Goal: Task Accomplishment & Management: Manage account settings

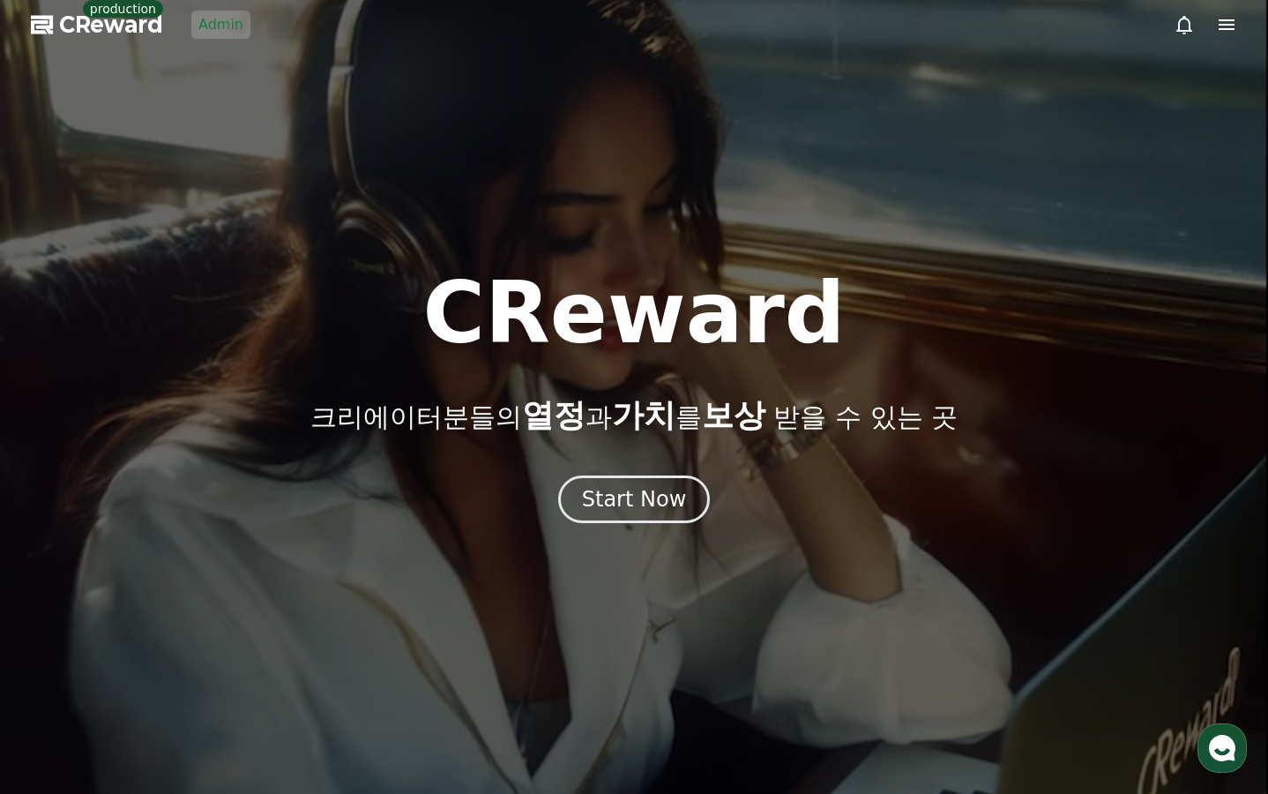
click at [226, 30] on link "Admin" at bounding box center [220, 25] width 59 height 28
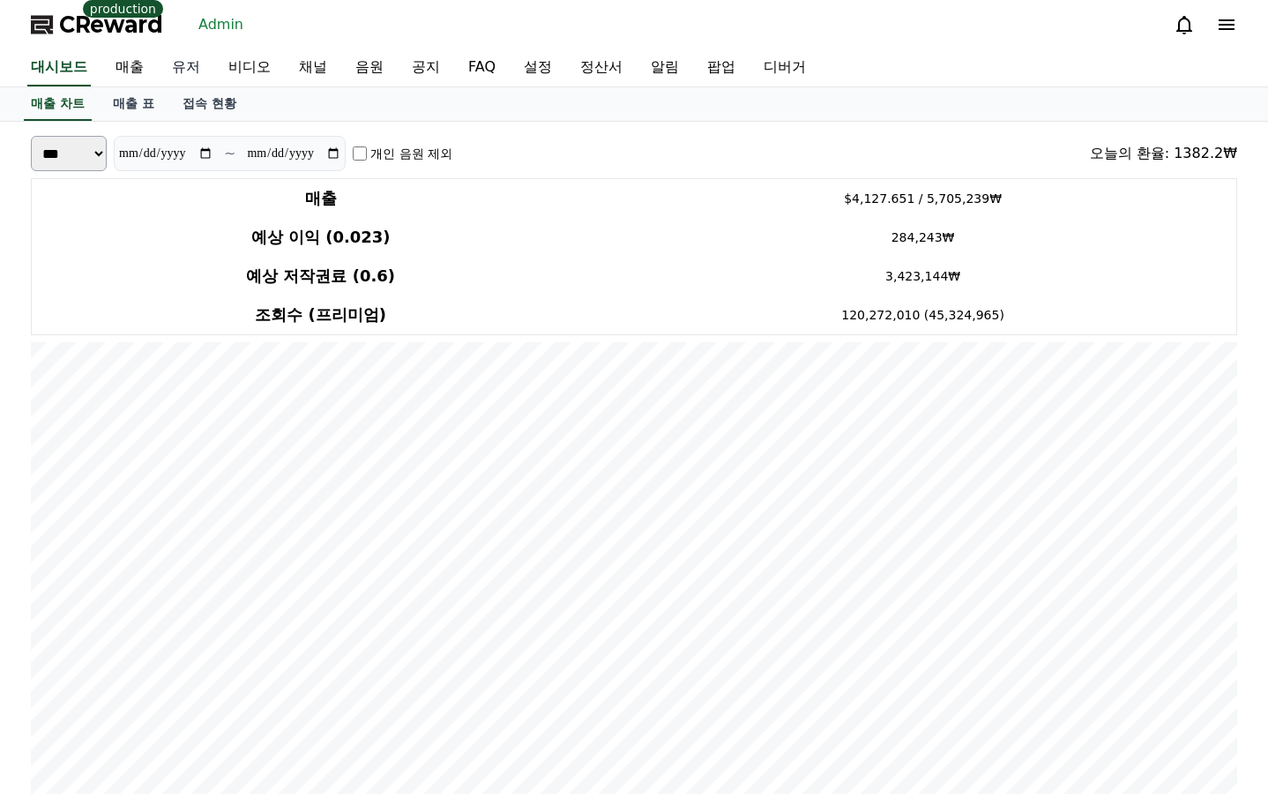
click at [183, 62] on link "유저" at bounding box center [186, 67] width 56 height 37
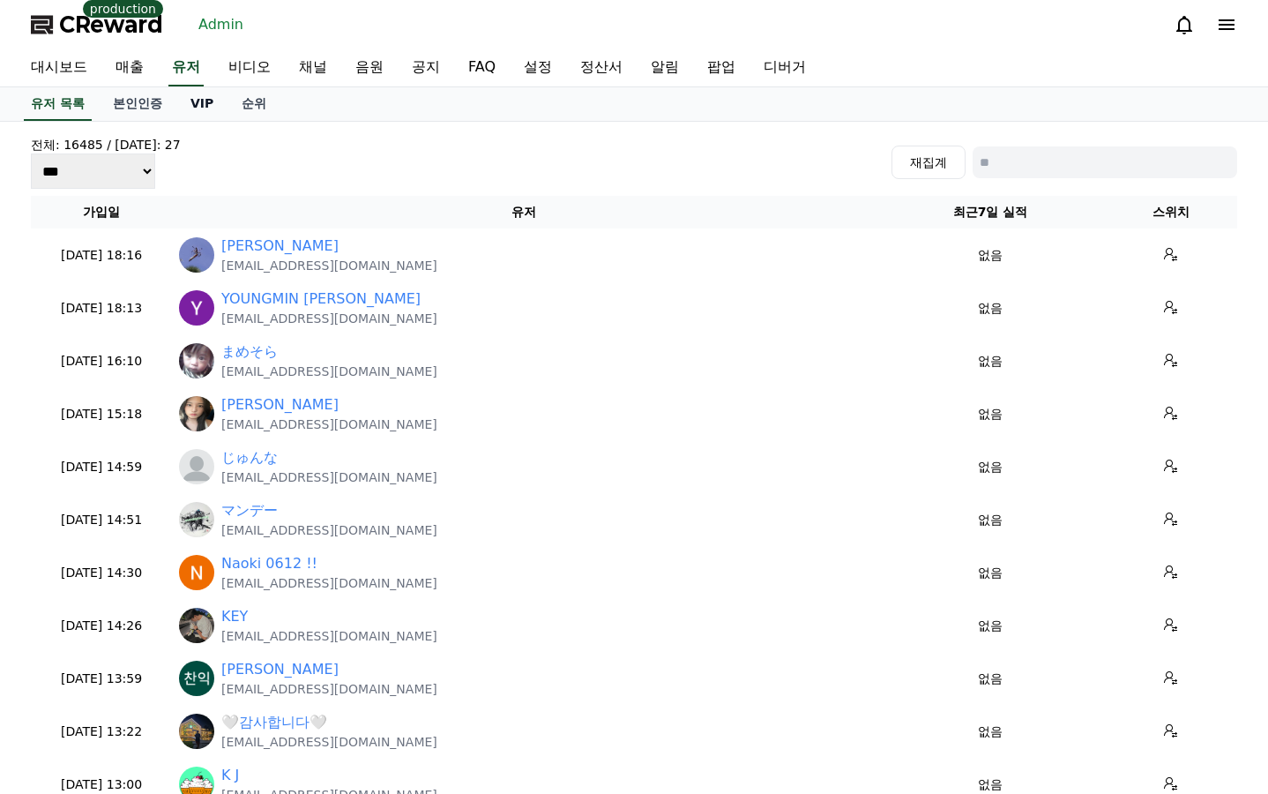
click at [196, 115] on link "VIP" at bounding box center [201, 104] width 51 height 34
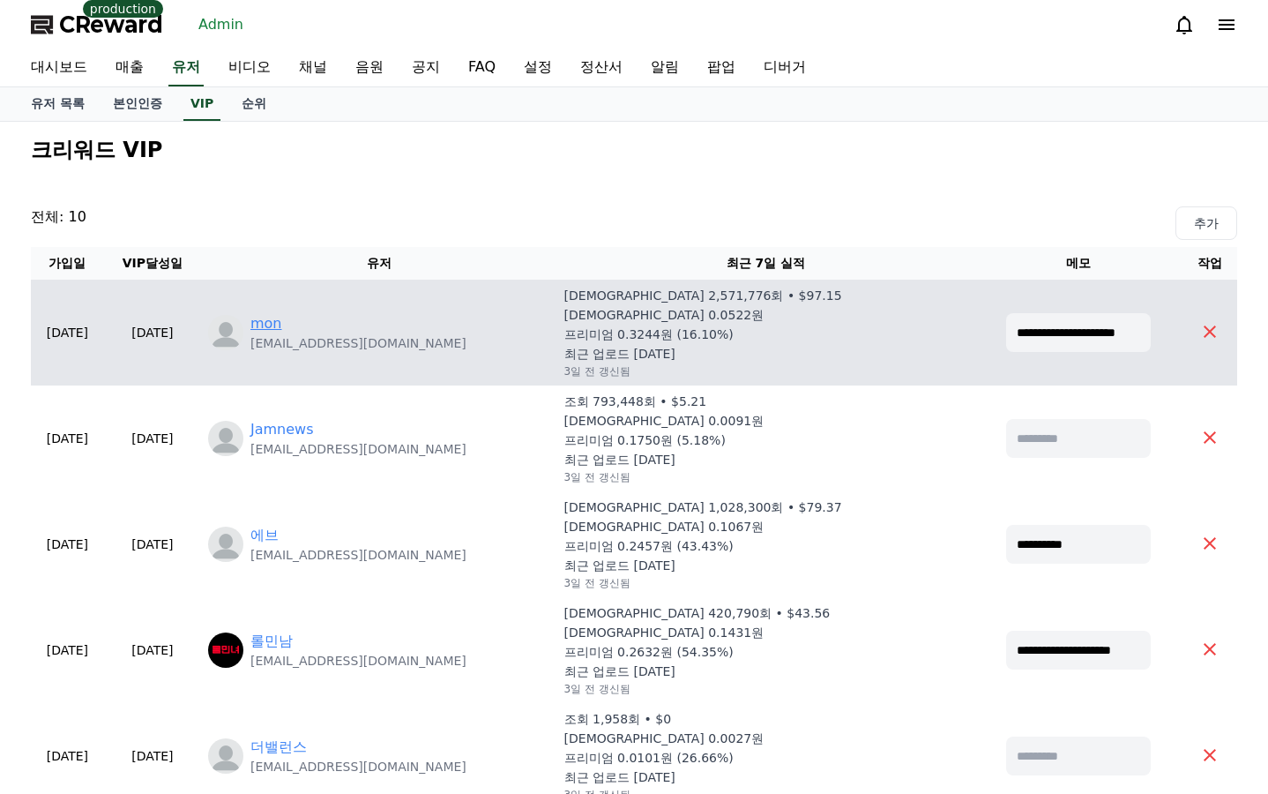
click at [282, 324] on link "mon" at bounding box center [266, 323] width 32 height 21
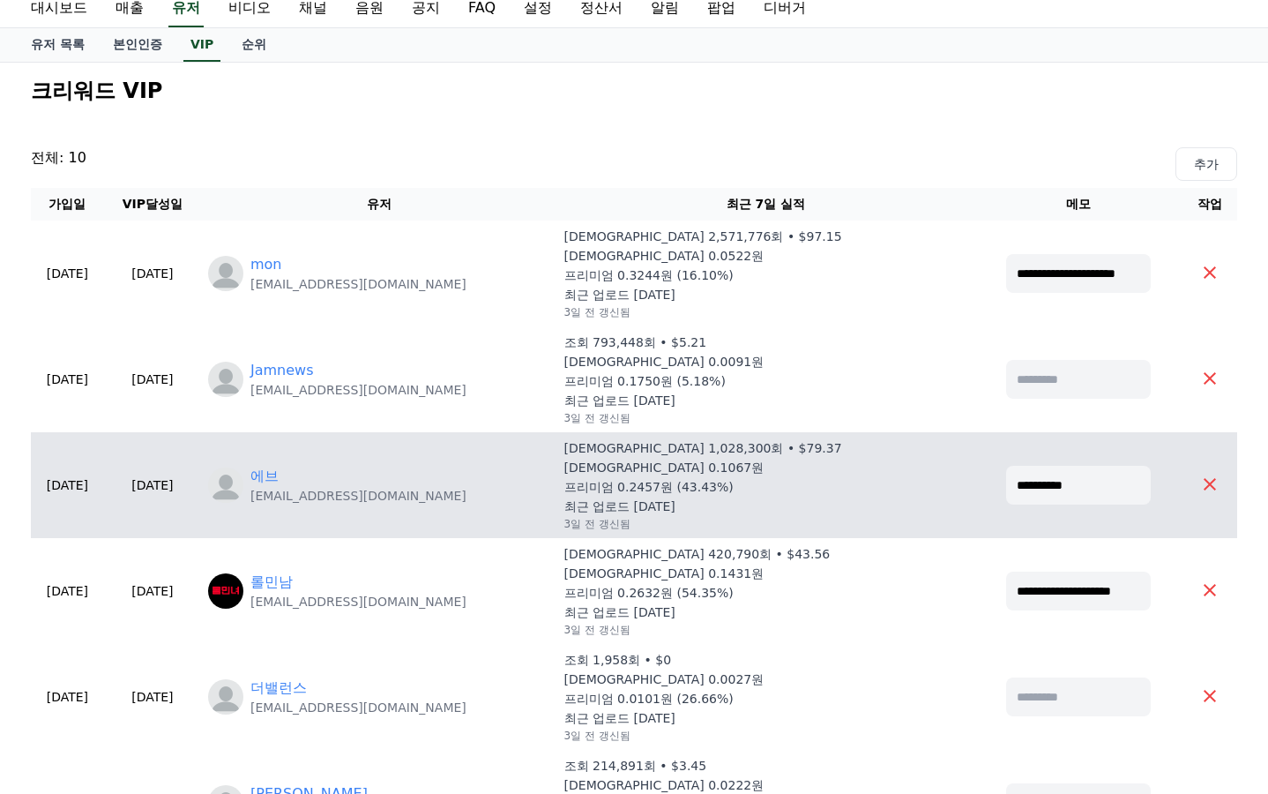
scroll to position [88, 0]
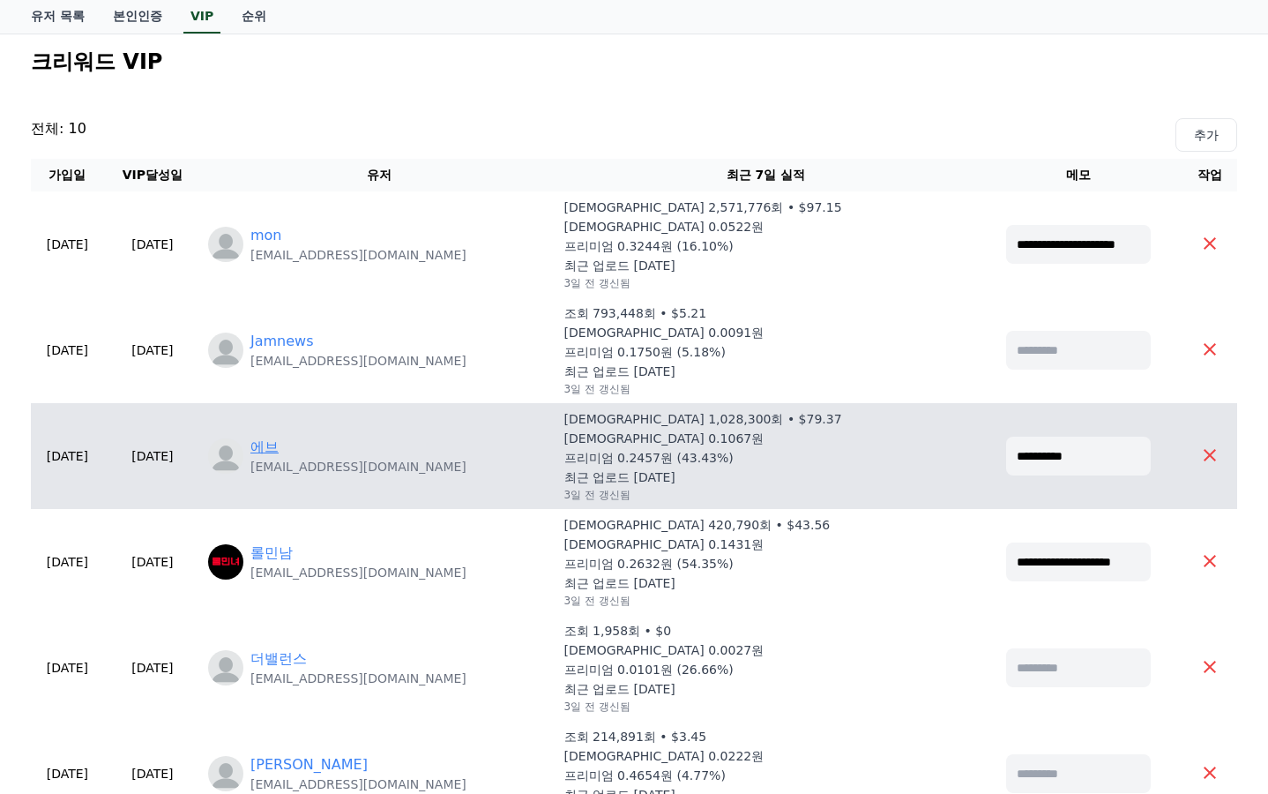
click at [279, 439] on link "에브" at bounding box center [264, 447] width 28 height 21
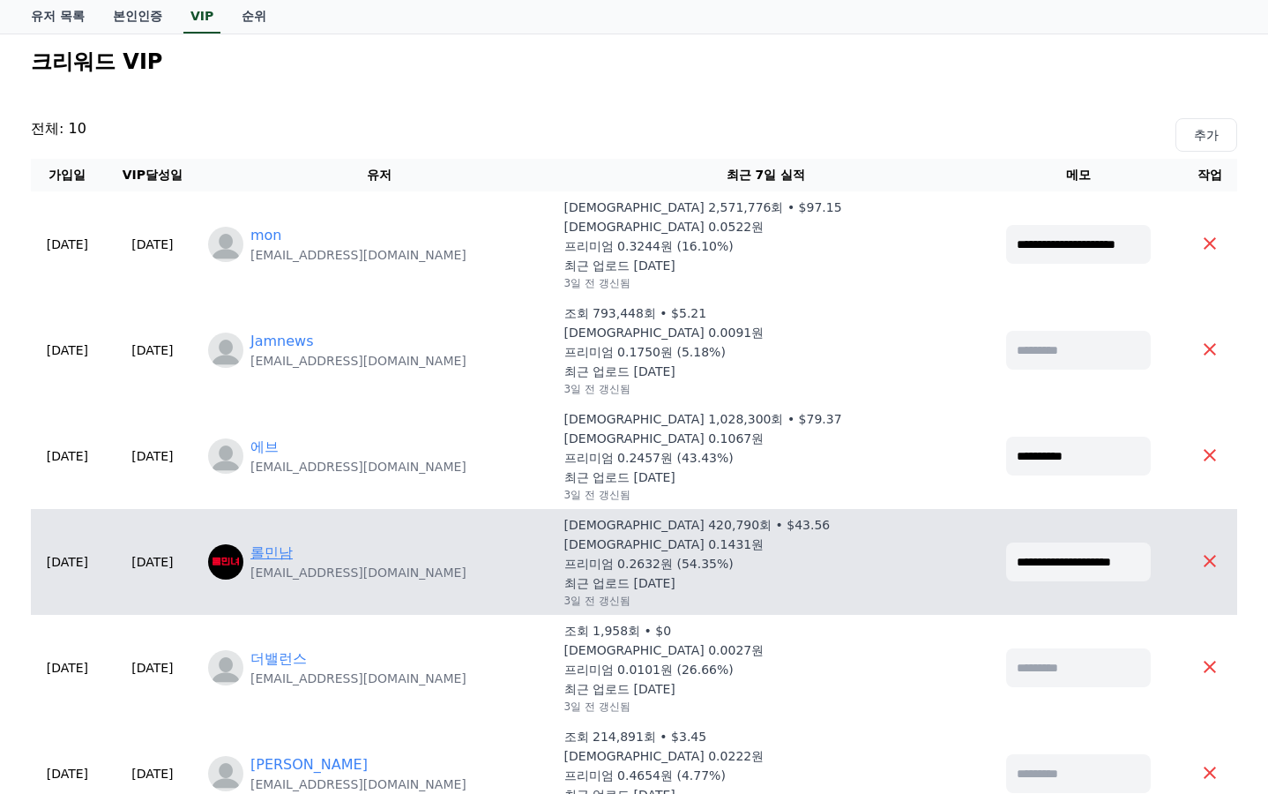
click at [293, 544] on link "롤민남" at bounding box center [271, 552] width 42 height 21
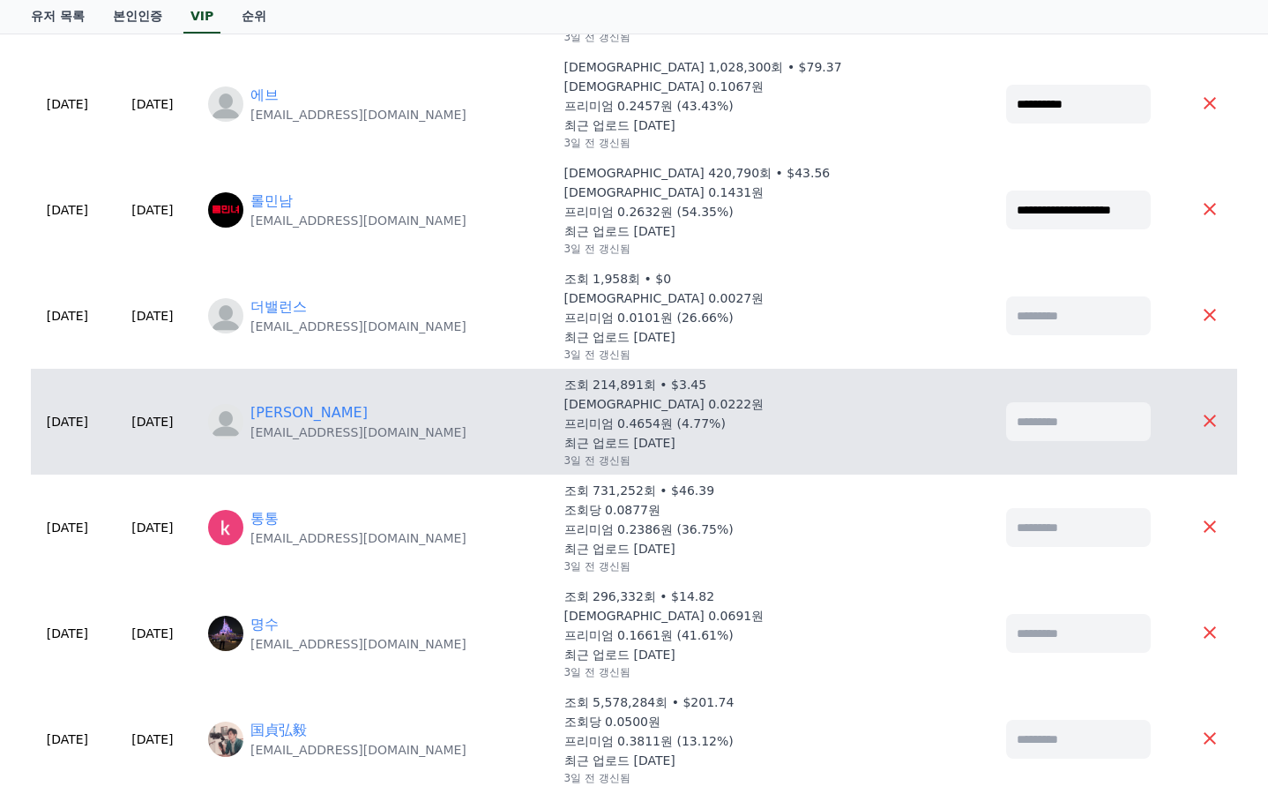
scroll to position [441, 0]
click at [337, 409] on link "Stan" at bounding box center [308, 411] width 117 height 21
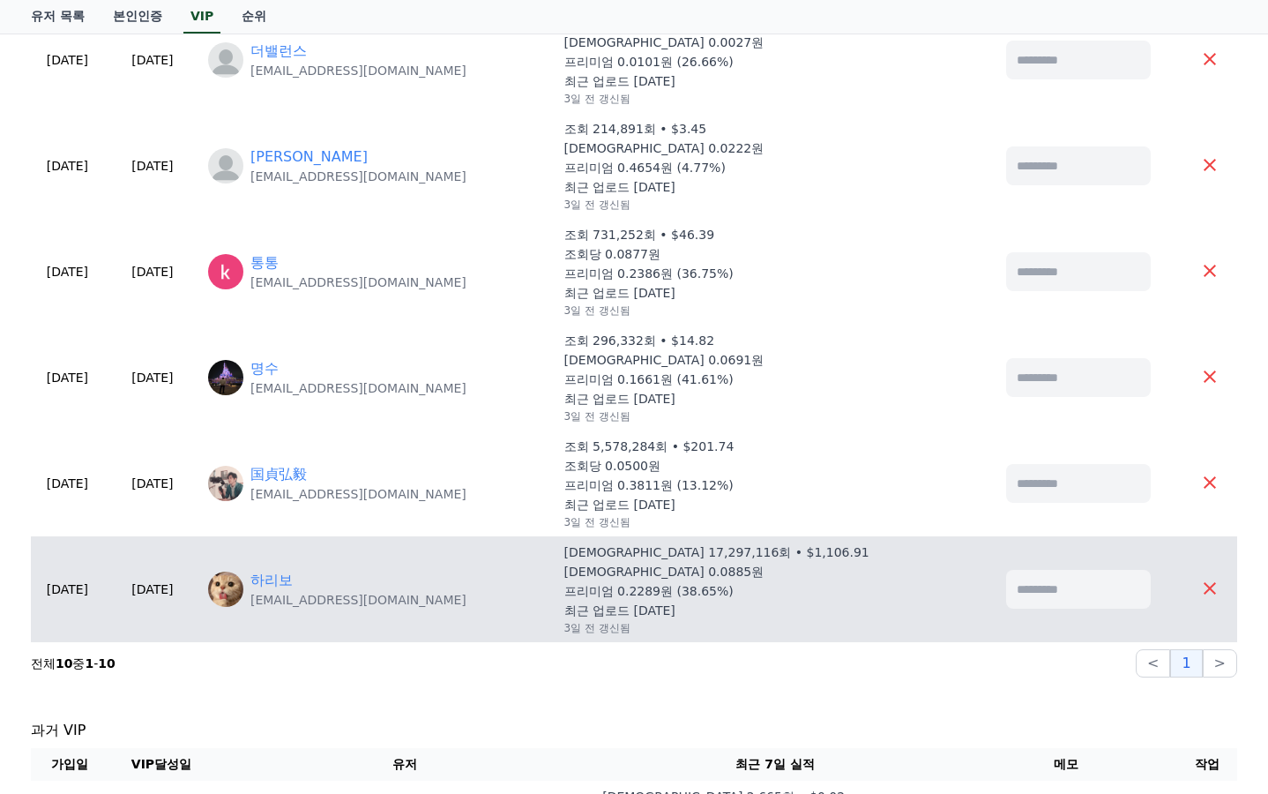
scroll to position [706, 0]
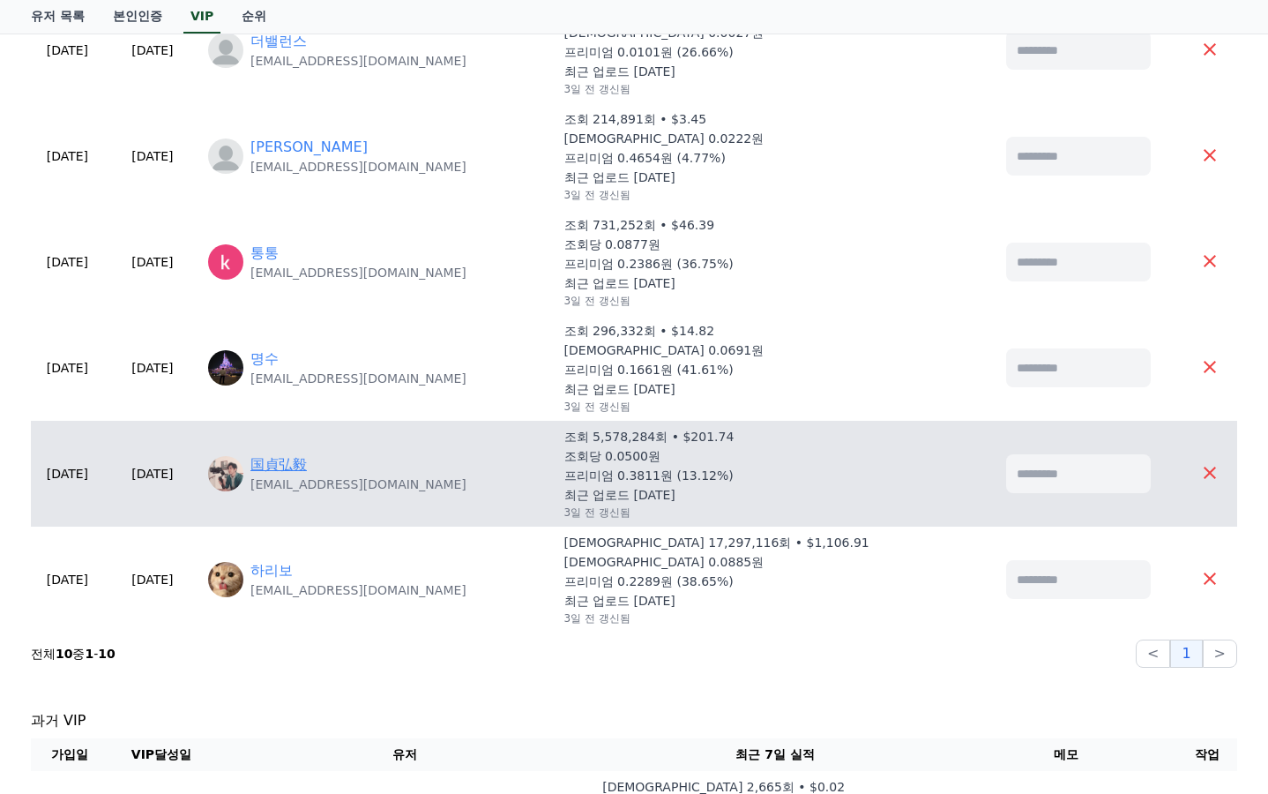
click at [307, 470] on link "国貞弘毅" at bounding box center [278, 464] width 56 height 21
click at [307, 463] on link "国貞弘毅" at bounding box center [278, 464] width 56 height 21
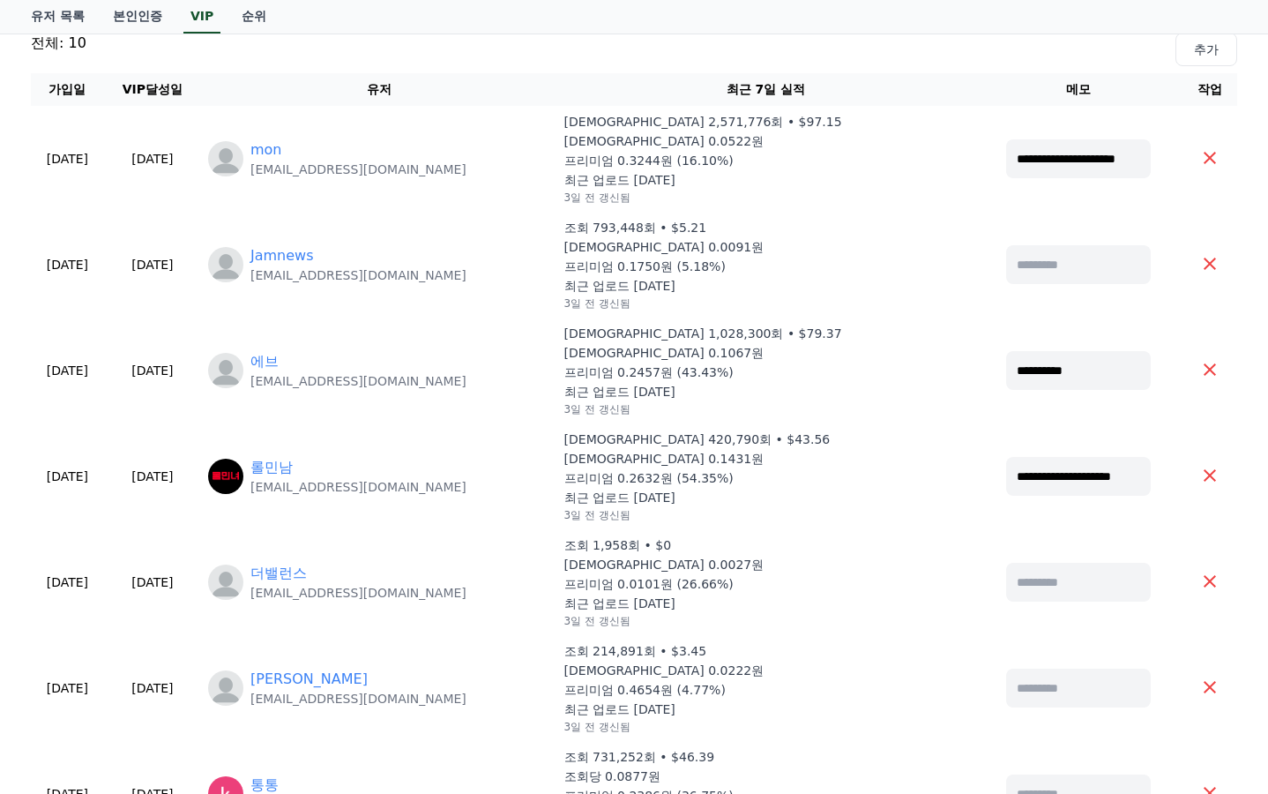
scroll to position [0, 0]
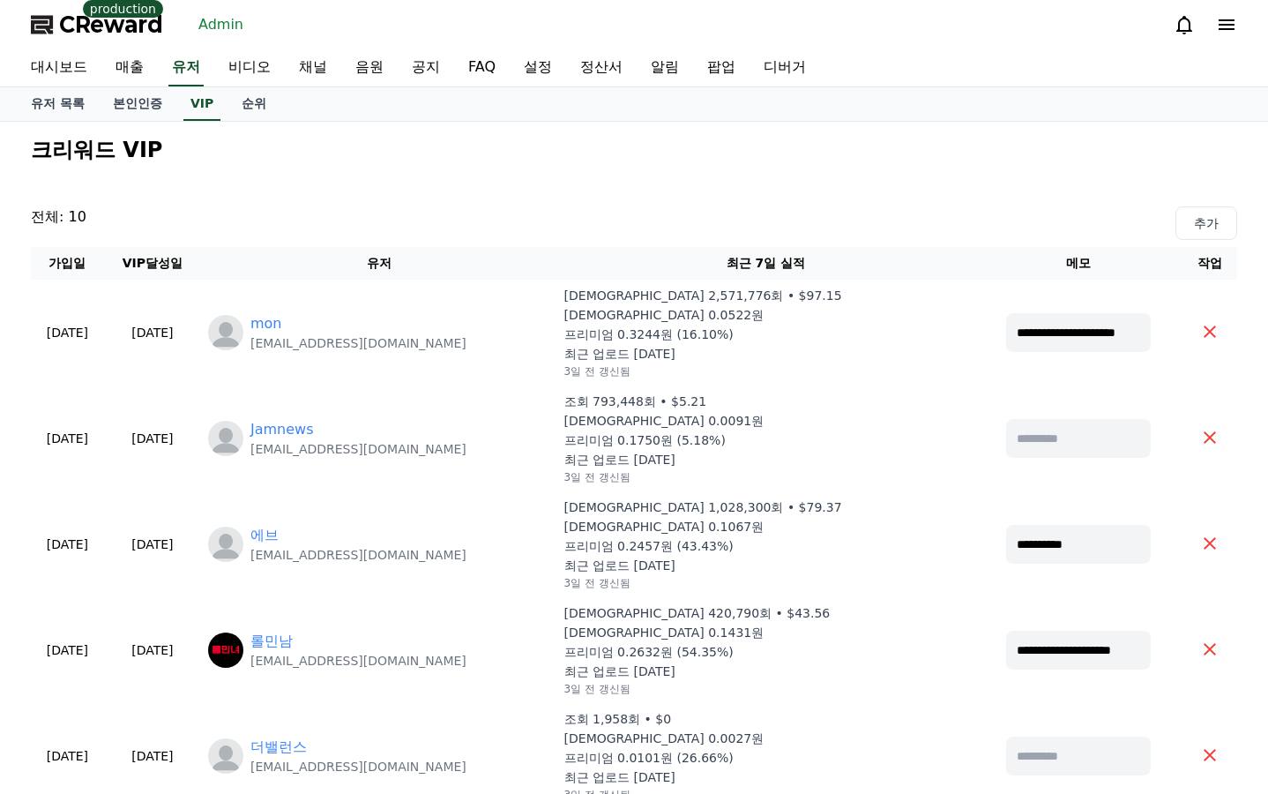
drag, startPoint x: 342, startPoint y: 180, endPoint x: 307, endPoint y: 152, distance: 45.2
click at [67, 99] on link "유저 목록" at bounding box center [58, 104] width 82 height 34
click at [72, 67] on link "대시보드" at bounding box center [59, 67] width 85 height 37
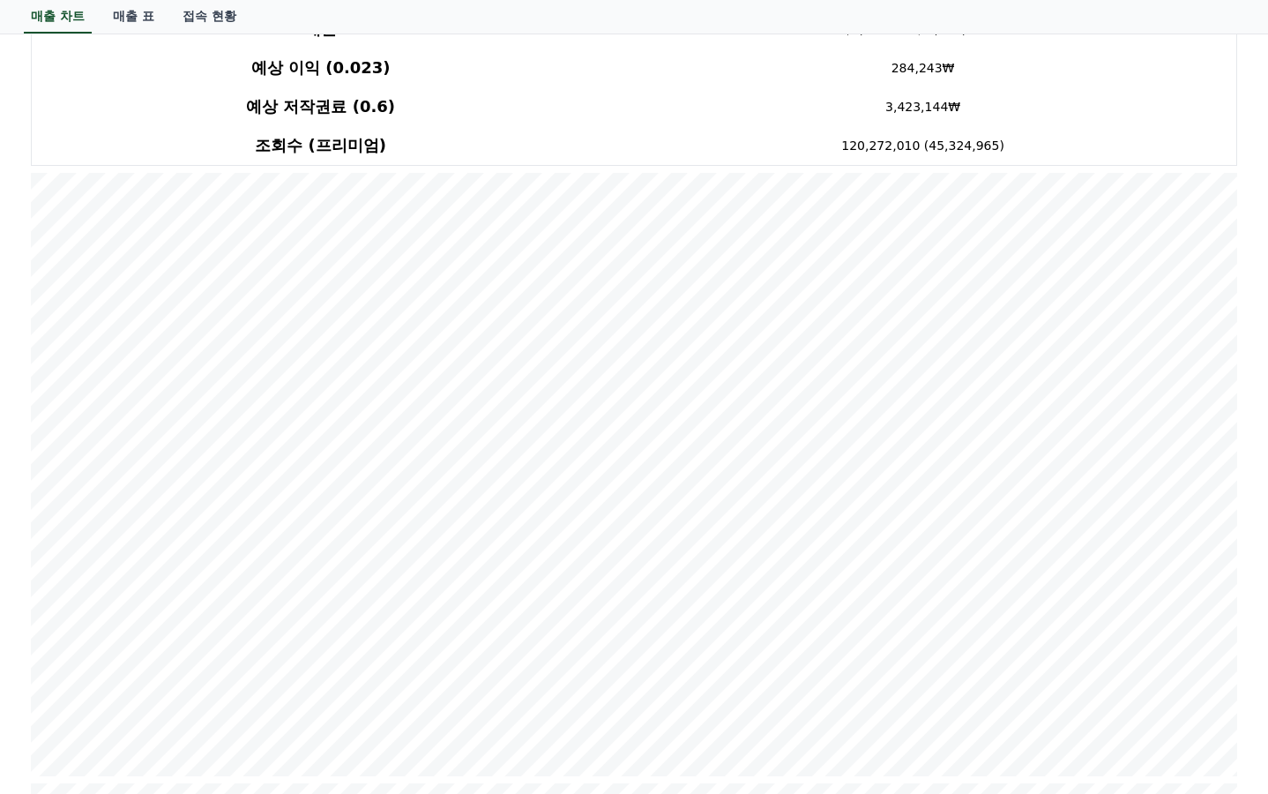
scroll to position [176, 0]
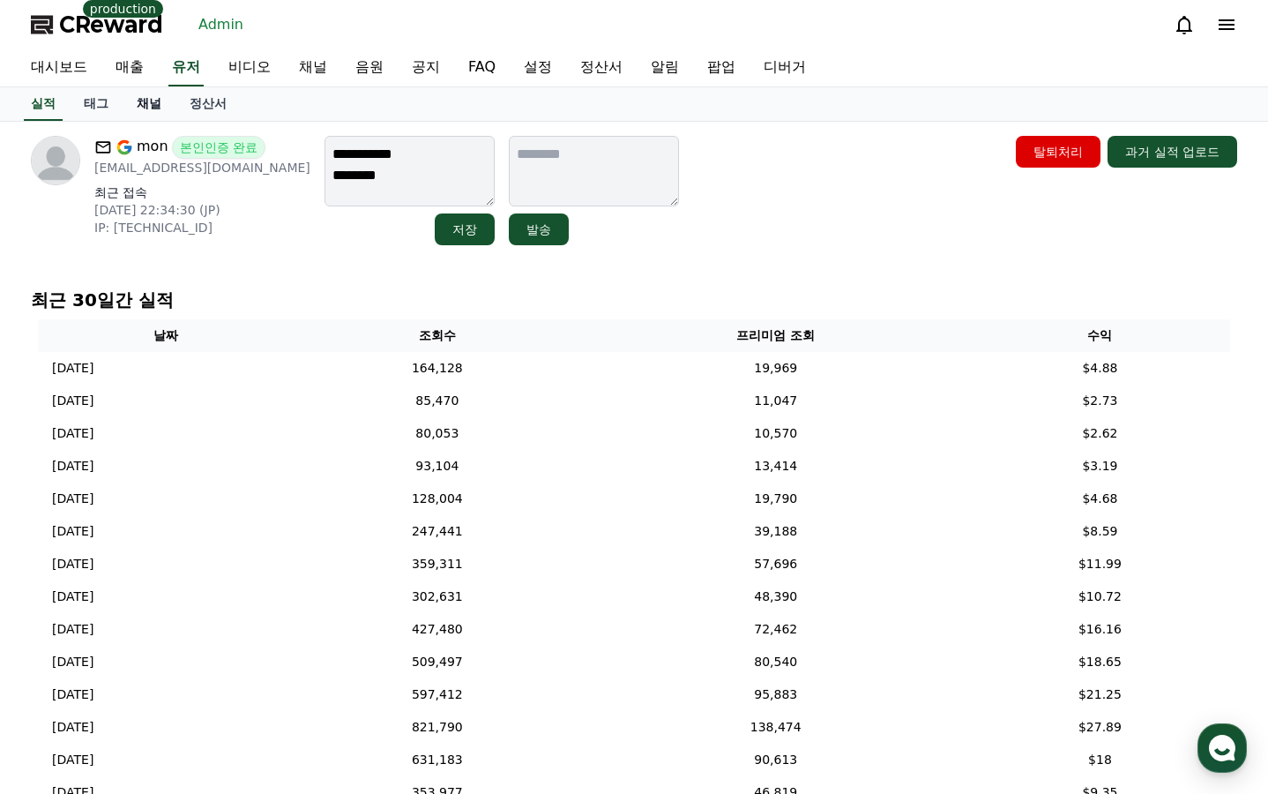
click at [146, 97] on link "채널" at bounding box center [149, 104] width 53 height 34
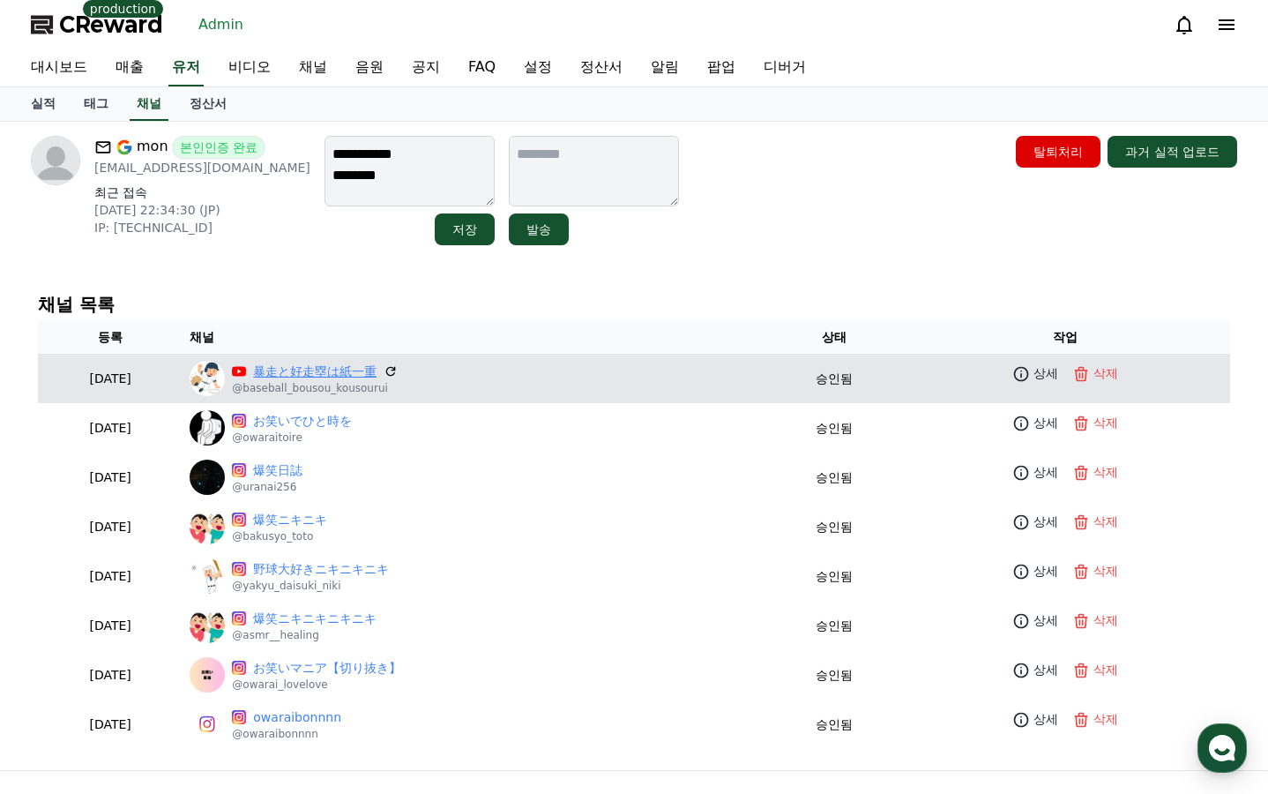
click at [377, 370] on link "暴走と好走塁は紙一重" at bounding box center [314, 371] width 123 height 19
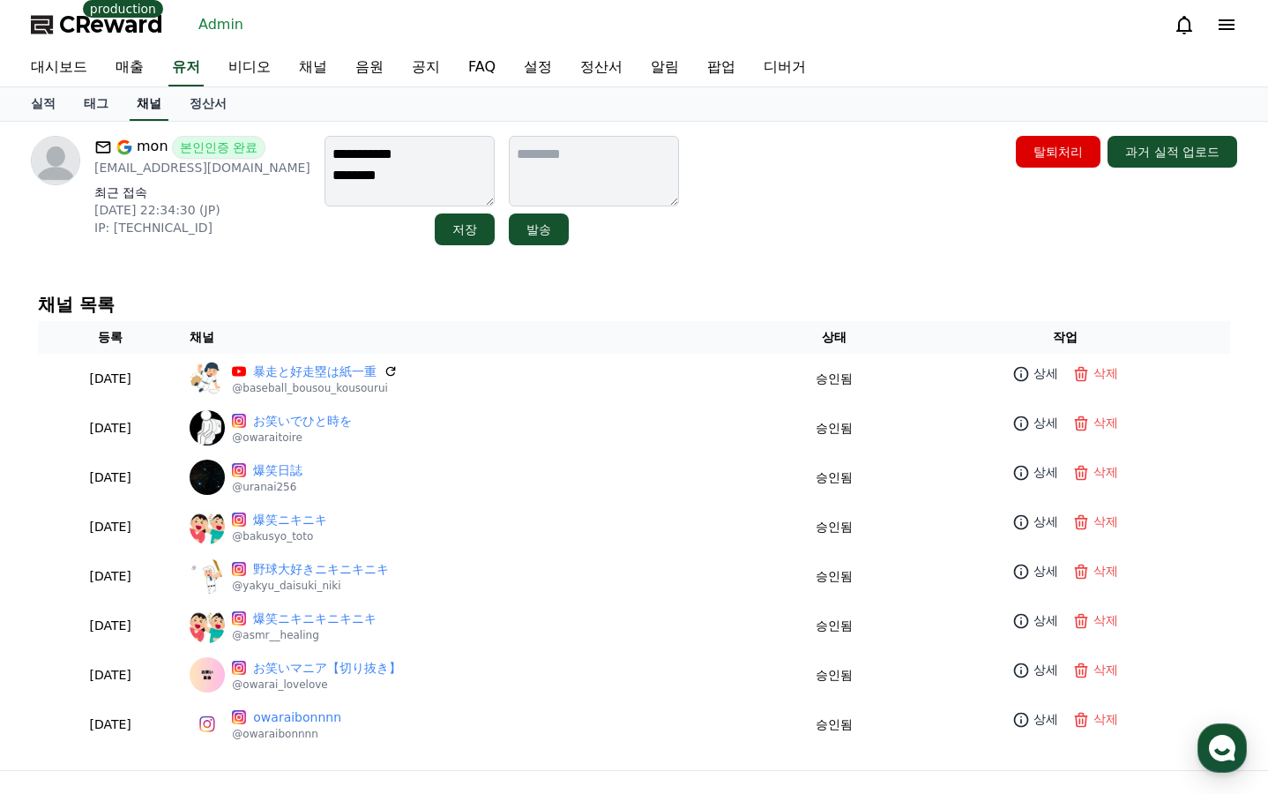
click at [143, 103] on link "채널" at bounding box center [149, 104] width 39 height 34
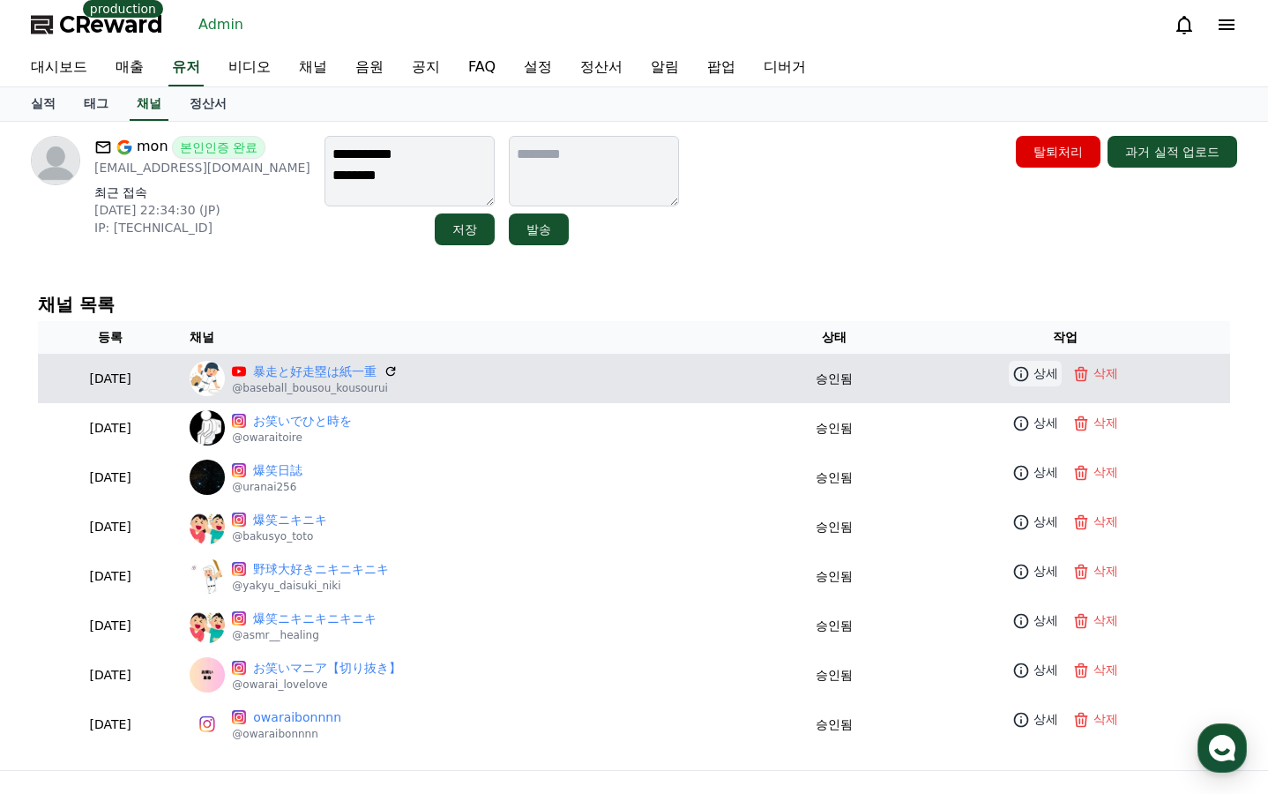
click at [1041, 378] on p "상세" at bounding box center [1046, 373] width 25 height 19
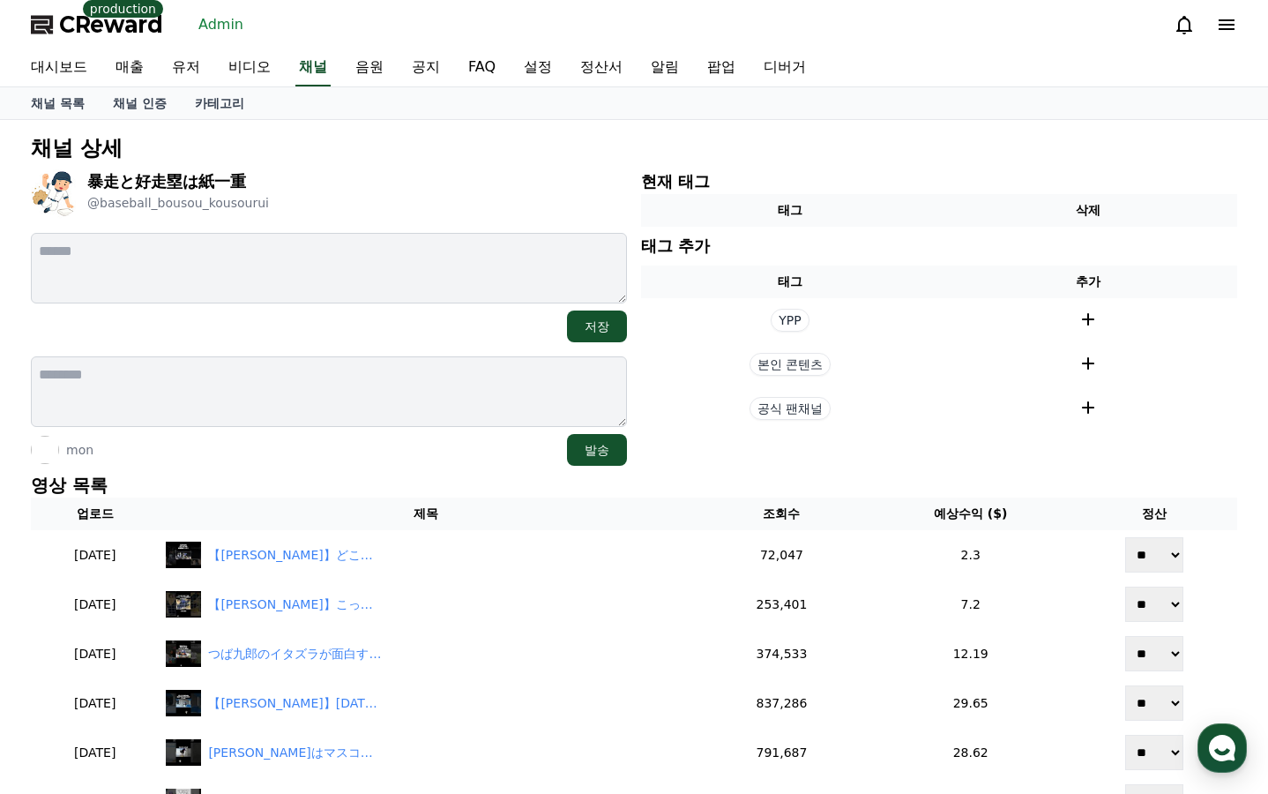
click at [400, 462] on div "mon 발송" at bounding box center [329, 450] width 596 height 32
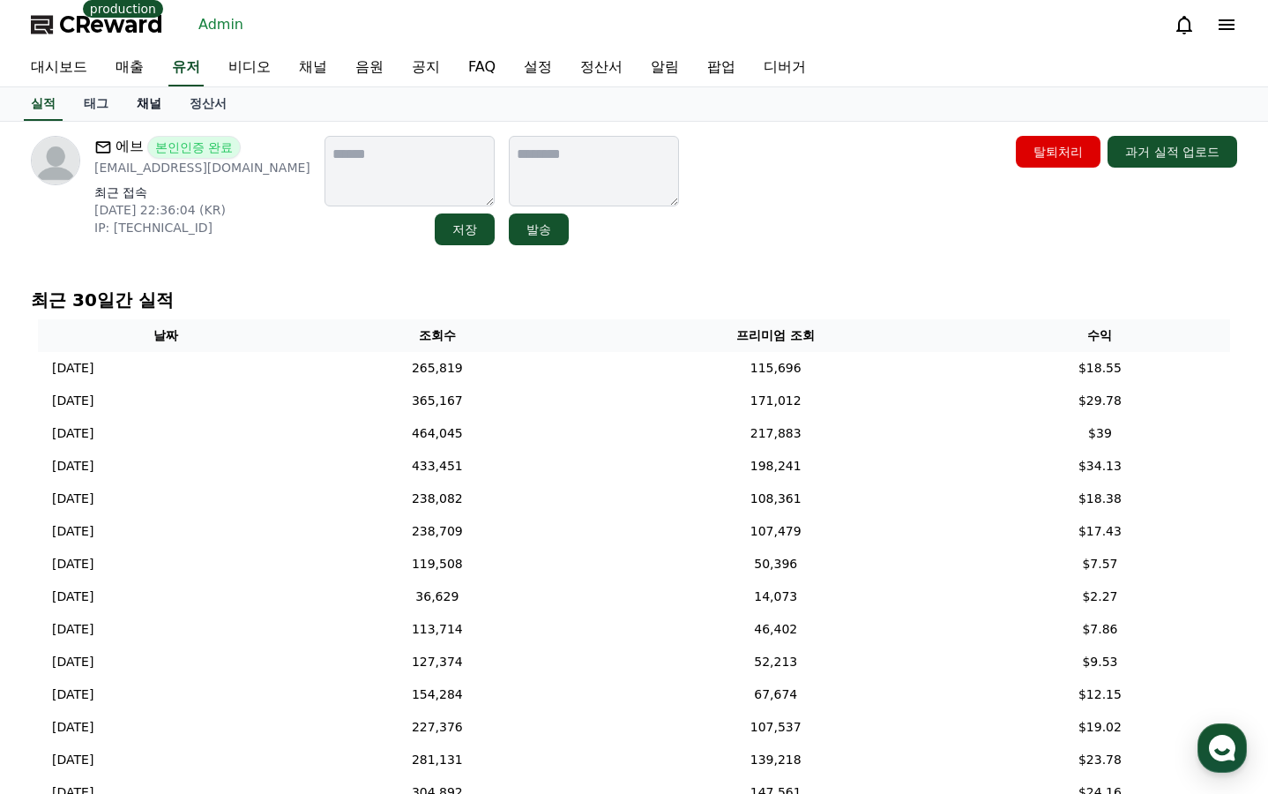
click at [151, 101] on link "채널" at bounding box center [149, 104] width 53 height 34
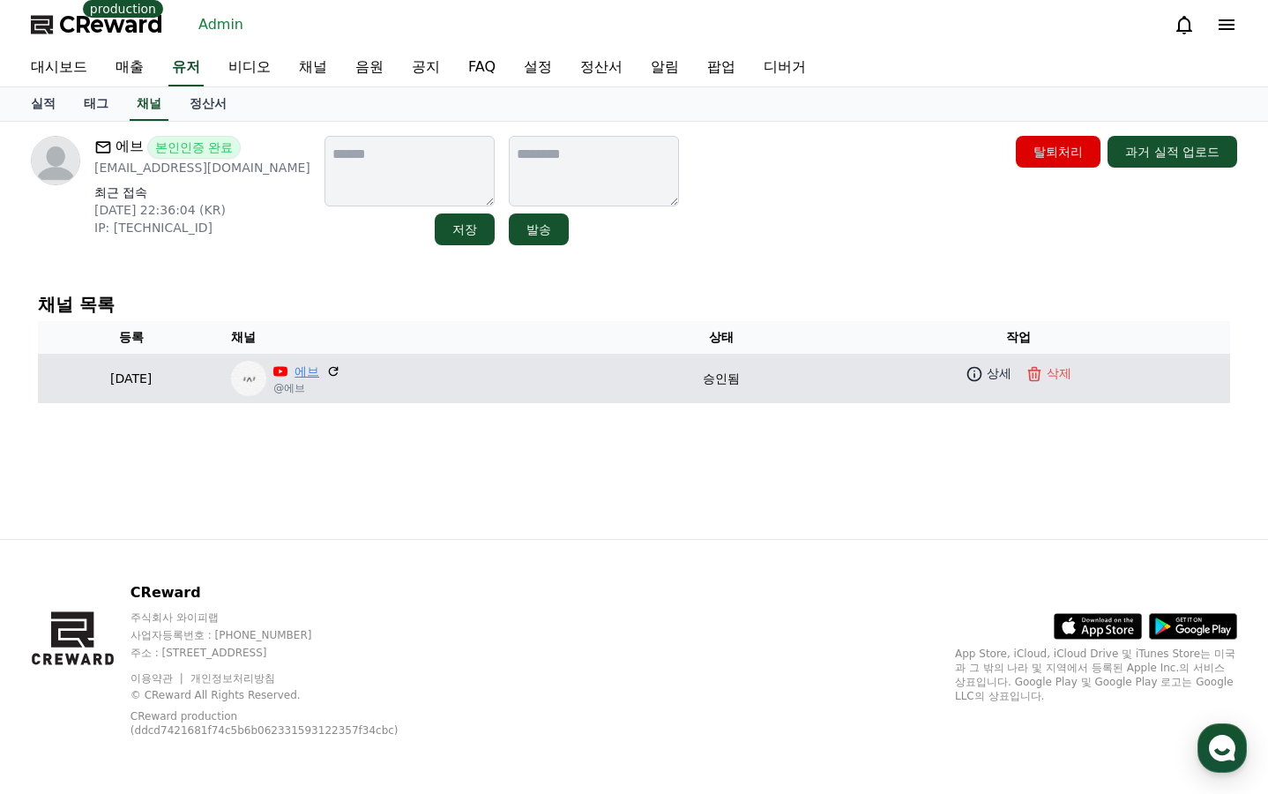
click at [319, 366] on link "에브" at bounding box center [307, 371] width 25 height 19
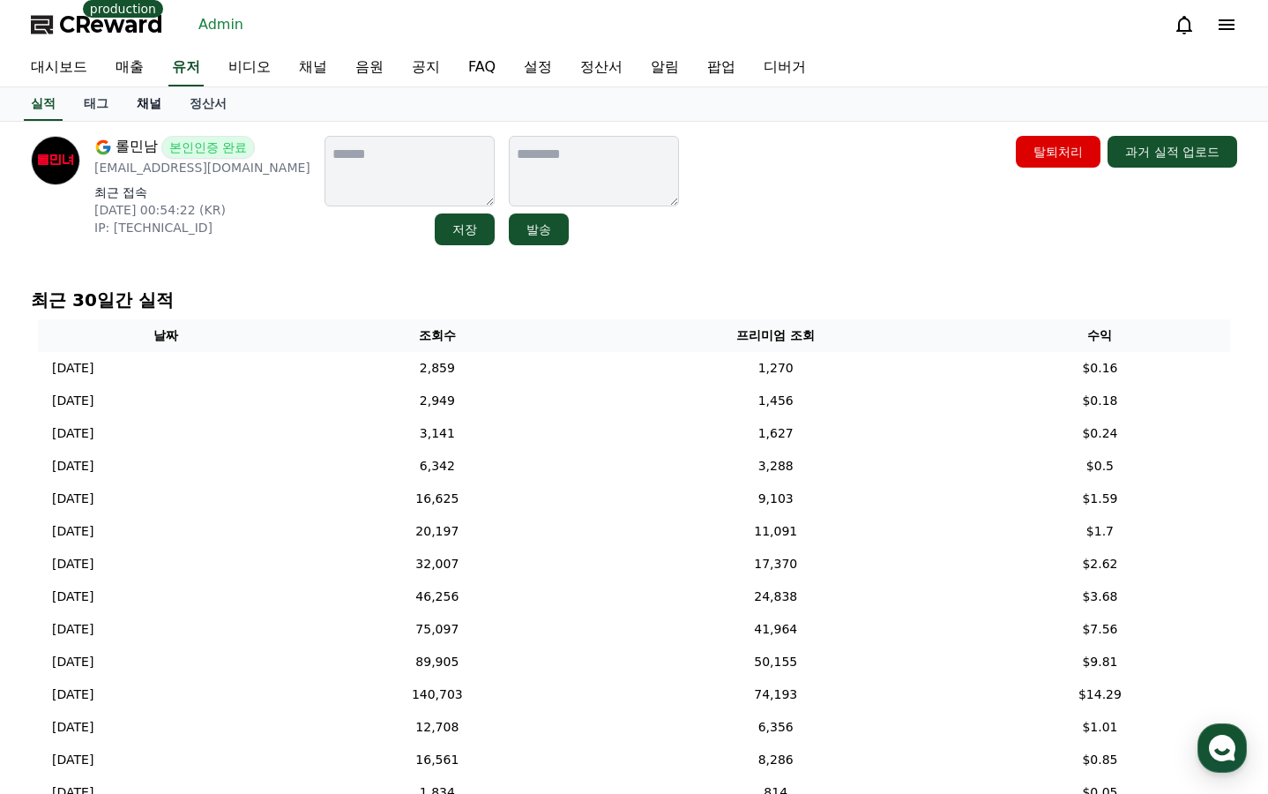
click at [155, 106] on link "채널" at bounding box center [149, 104] width 53 height 34
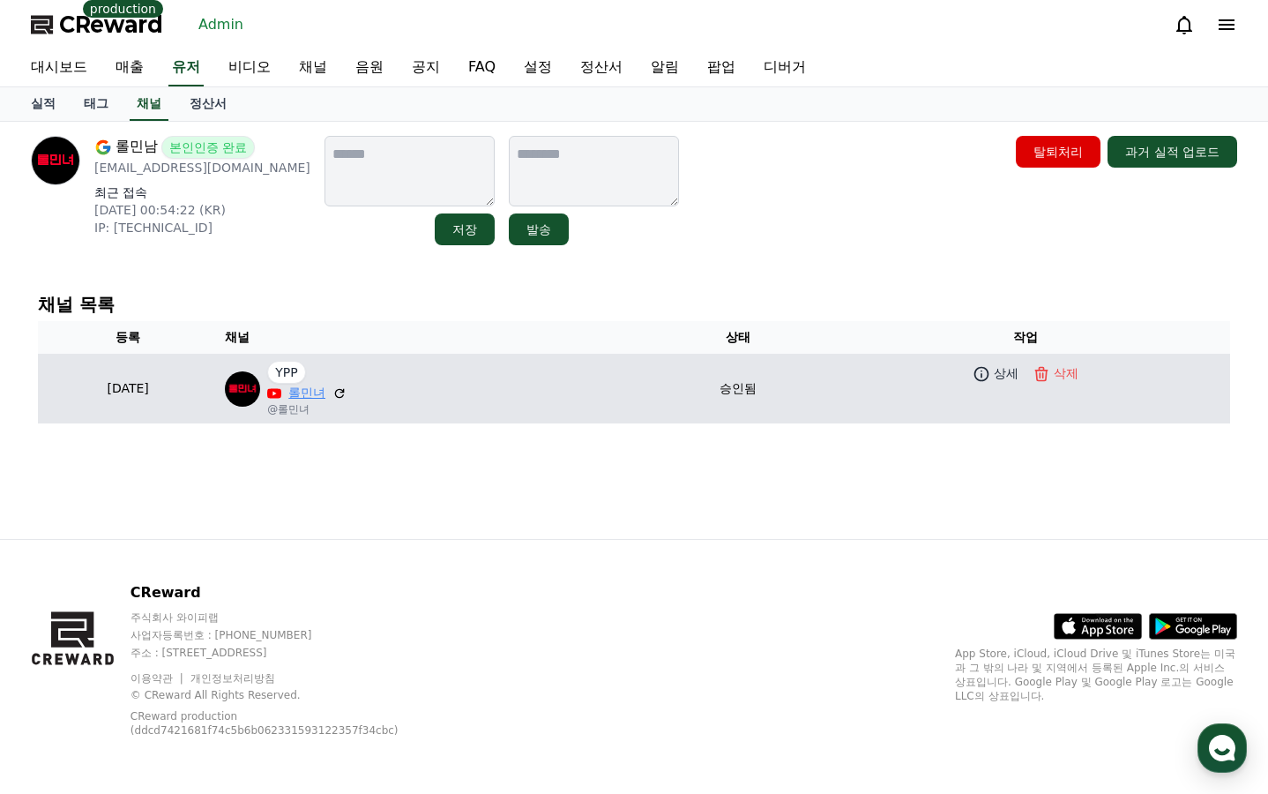
click at [325, 391] on link "롤민녀" at bounding box center [306, 393] width 37 height 19
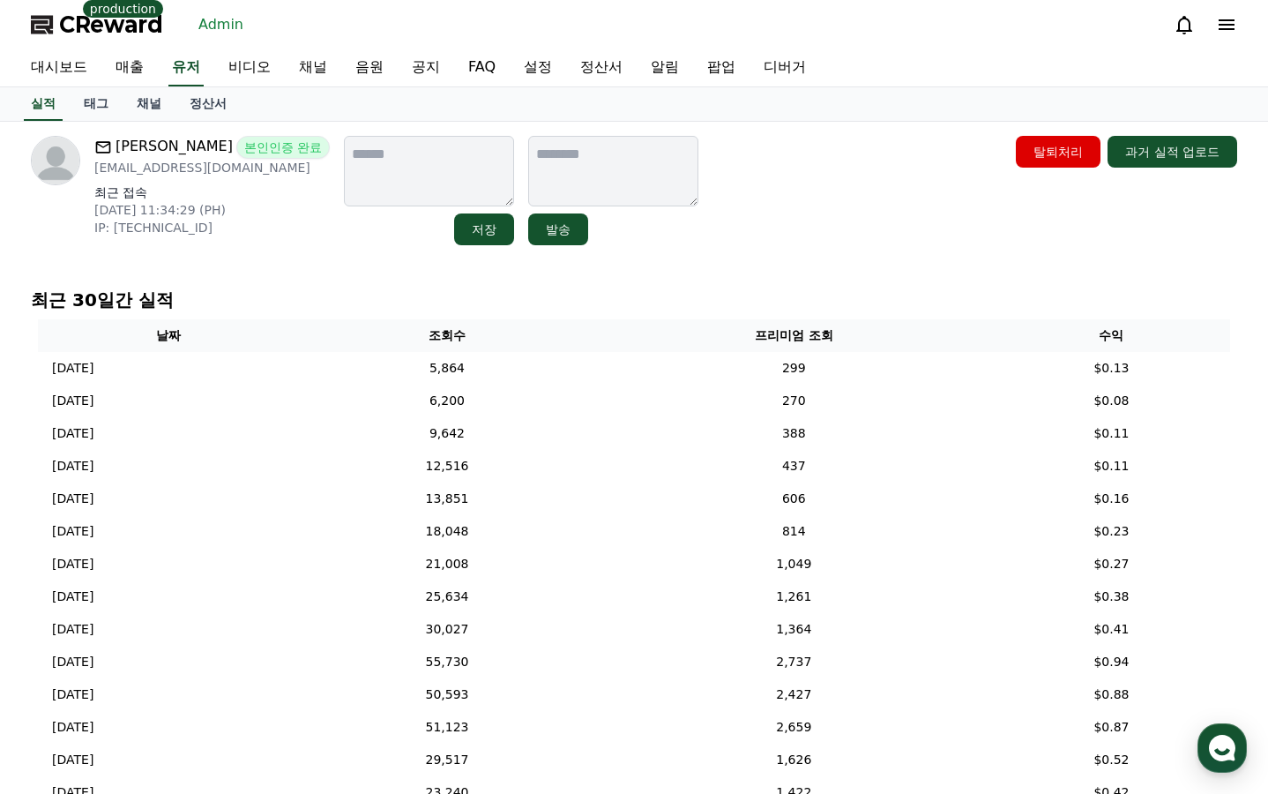
click at [701, 237] on div "[PERSON_NAME] 본인인증 완료 [EMAIL_ADDRESS][DOMAIN_NAME] 최근 접속 [DATE] 11:34:29 (PH) I…" at bounding box center [634, 190] width 1206 height 109
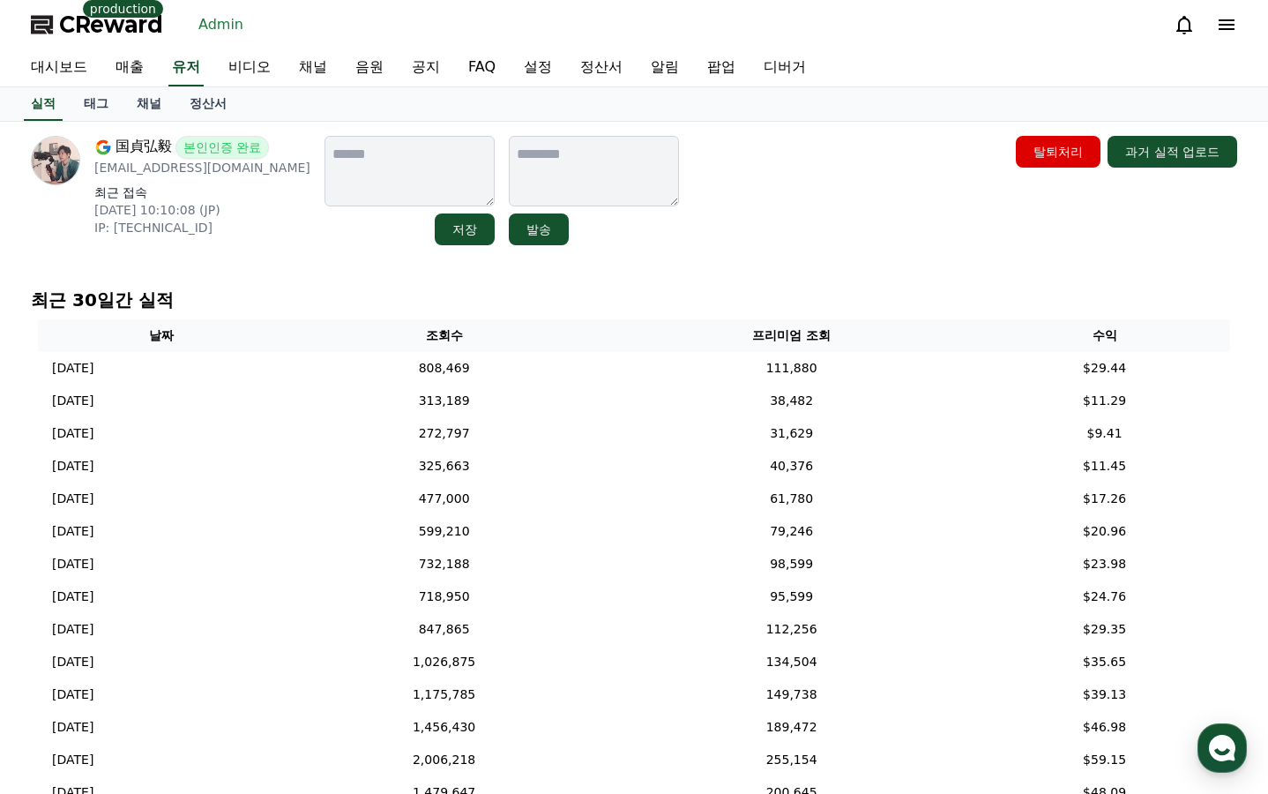
click at [371, 286] on div "최근 30일간 실적 날짜 조회수 프리미엄 조회 수익 2025-08-22 08/22 808,469 111,880 $29.44 2025-08-21…" at bounding box center [634, 703] width 1221 height 847
click at [153, 107] on link "채널" at bounding box center [149, 104] width 53 height 34
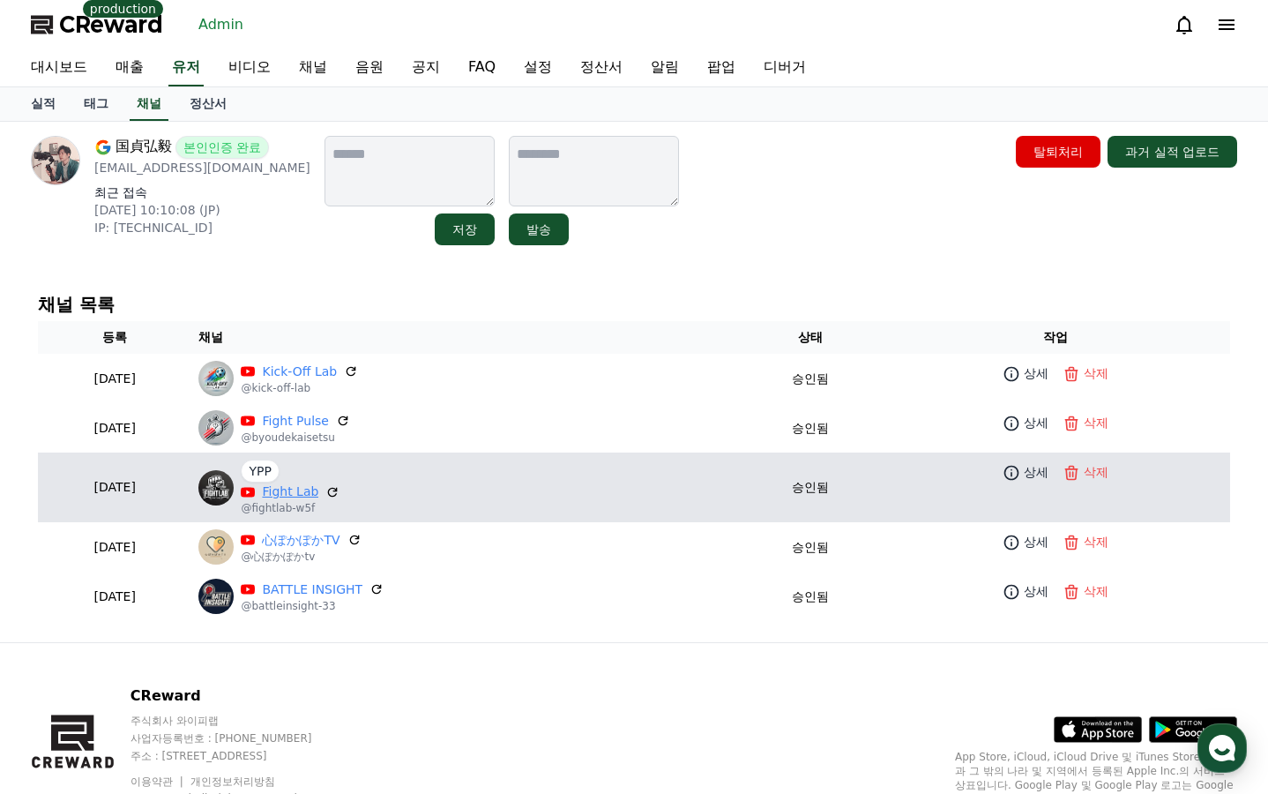
click at [318, 494] on link "Fight Lab" at bounding box center [290, 491] width 56 height 19
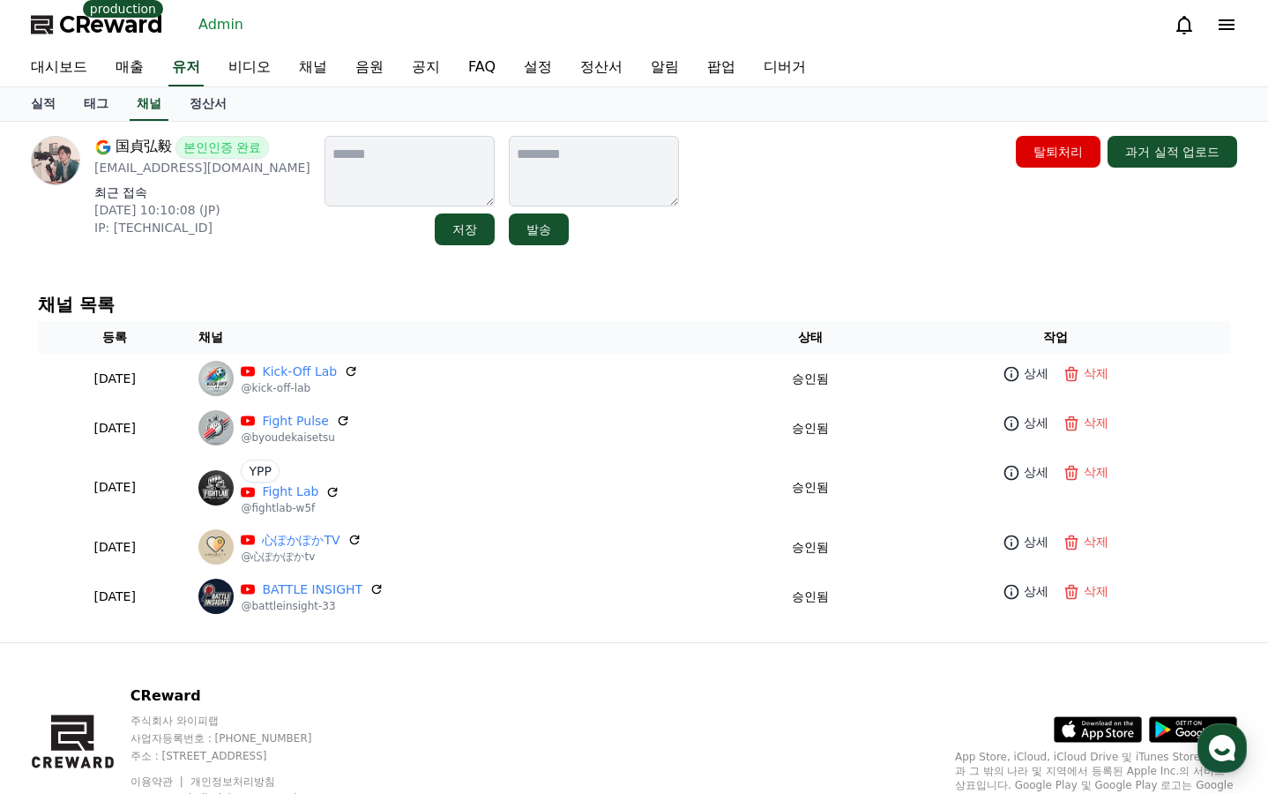
click at [516, 308] on h4 "채널 목록" at bounding box center [634, 304] width 1192 height 19
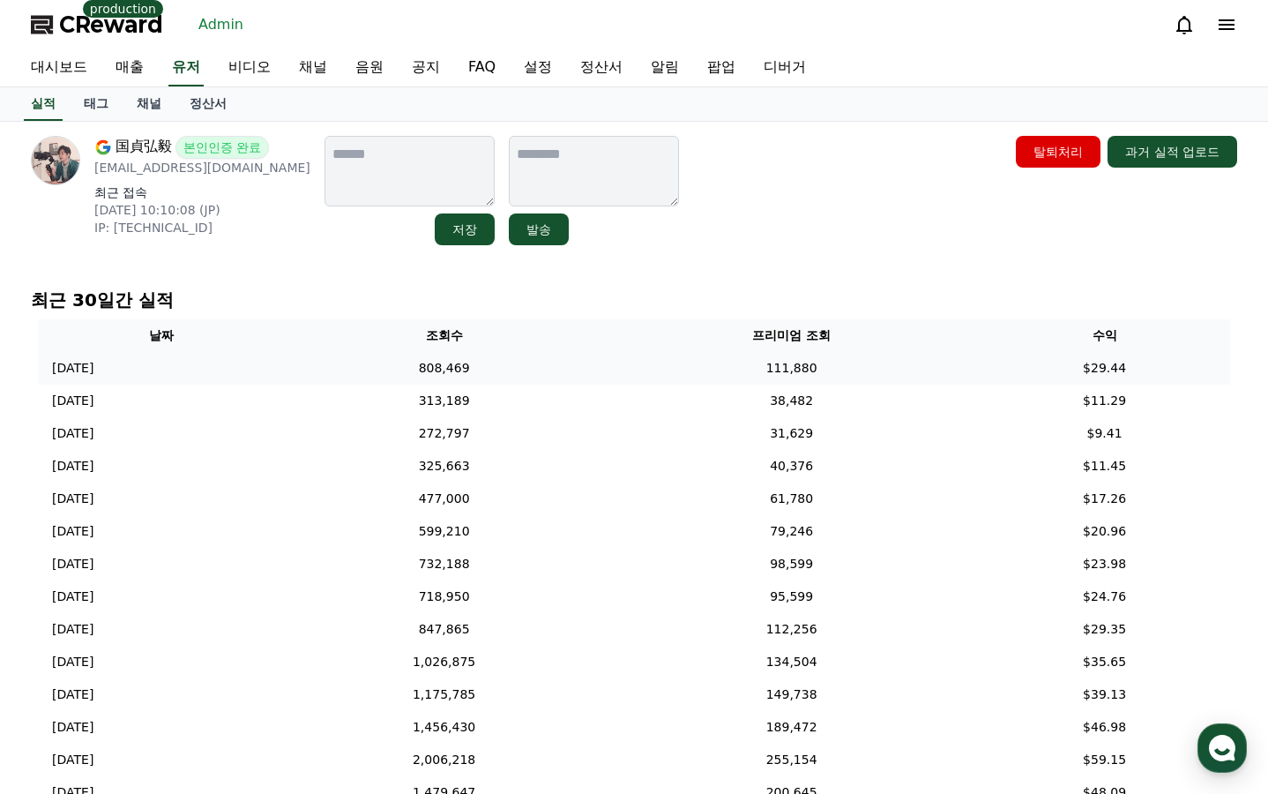
click at [790, 365] on td "111,880" at bounding box center [791, 368] width 375 height 33
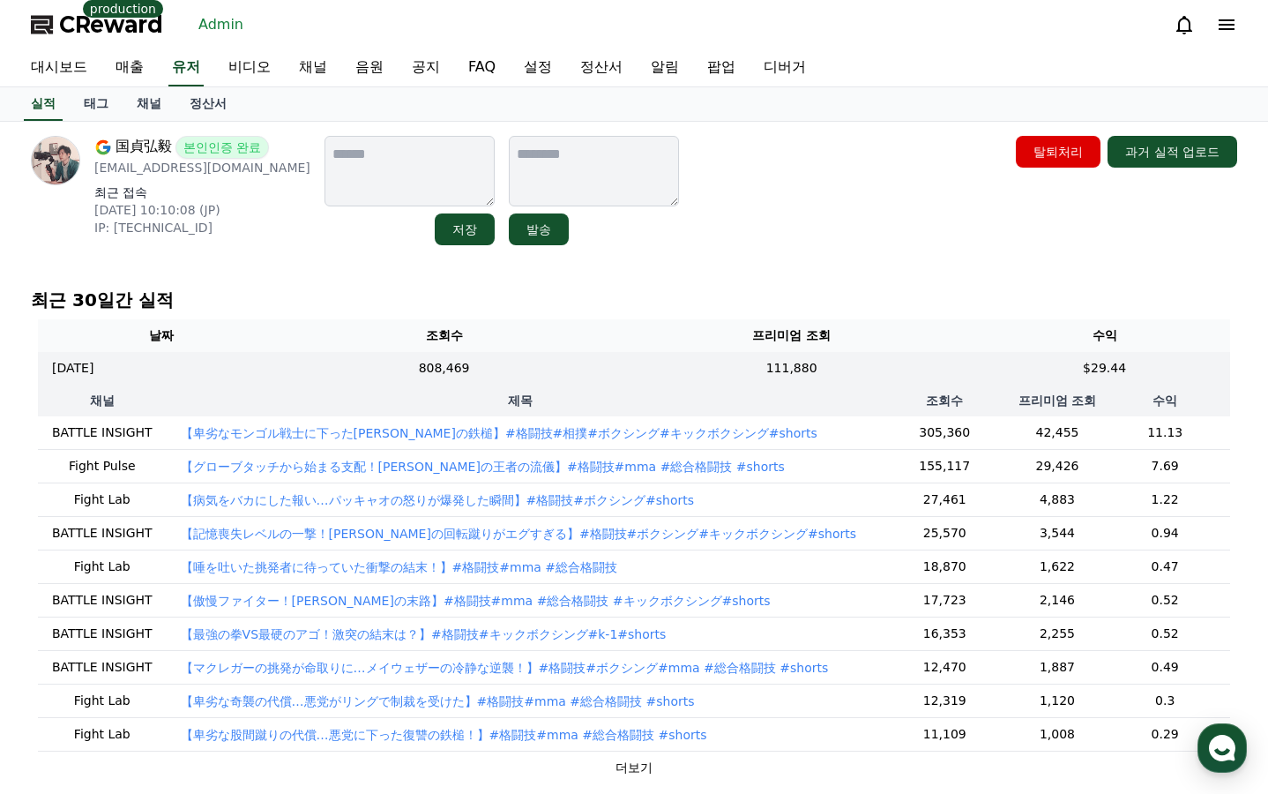
click at [556, 434] on p "【卑劣なモンゴル戦士に下った[PERSON_NAME]の鉄槌】#格闘技#相撲#ボクシング#キックボクシング#shorts" at bounding box center [499, 433] width 637 height 18
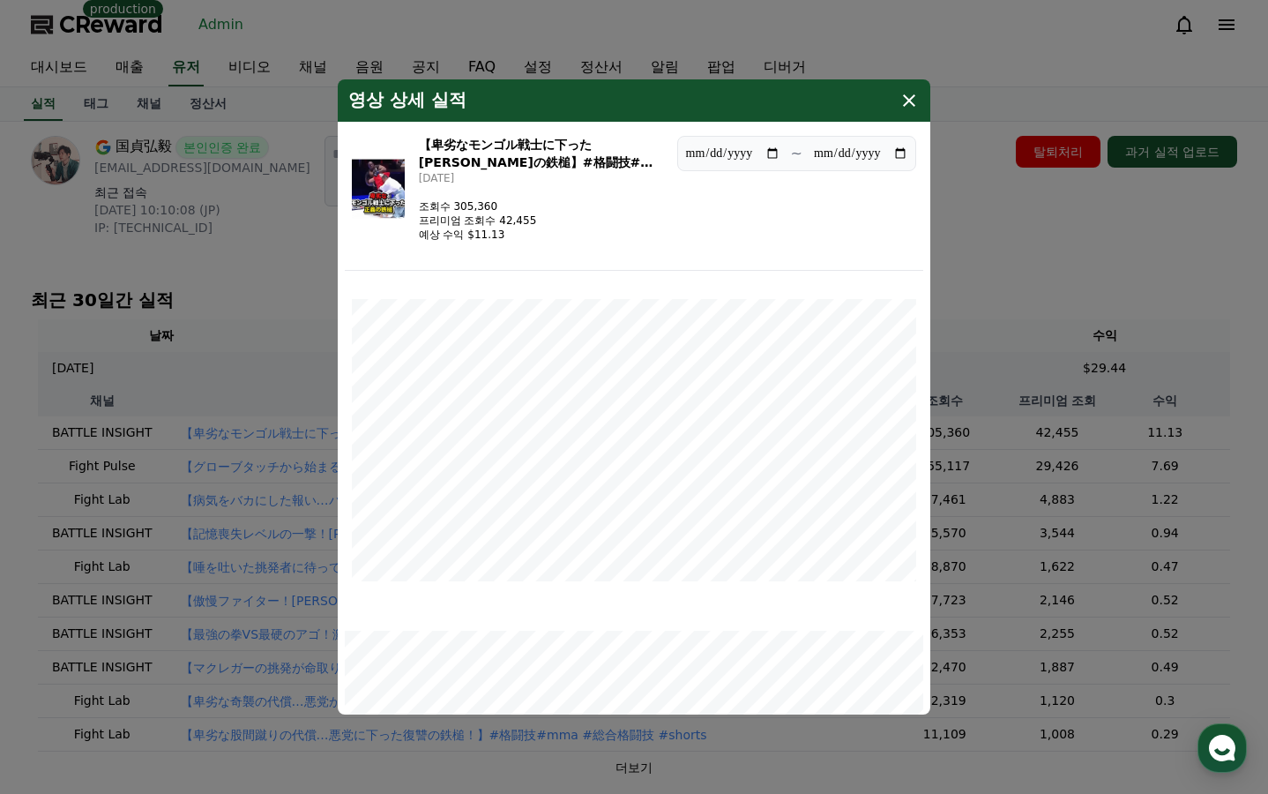
click at [394, 190] on img "modal" at bounding box center [378, 189] width 53 height 106
